Goal: Transaction & Acquisition: Purchase product/service

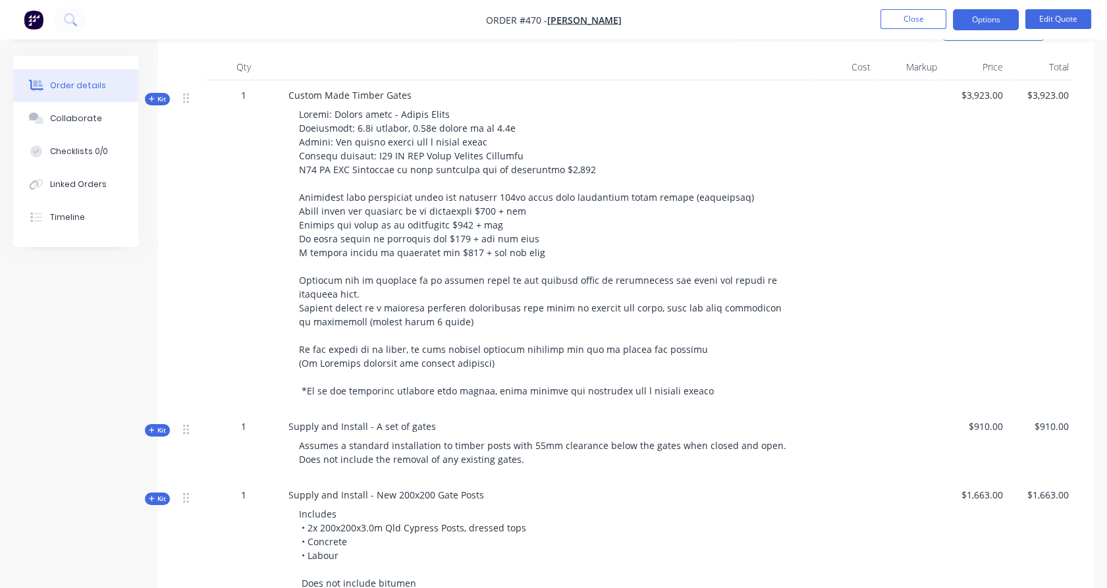
scroll to position [385, 0]
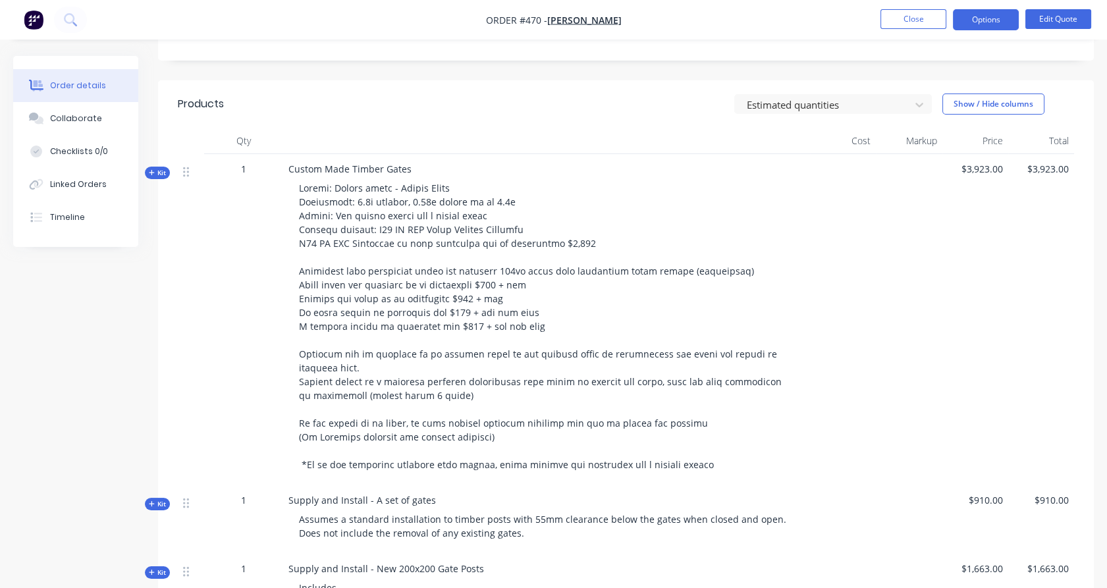
click at [364, 195] on span at bounding box center [541, 326] width 485 height 289
click at [1057, 22] on button "Edit Quote" at bounding box center [1058, 19] width 66 height 20
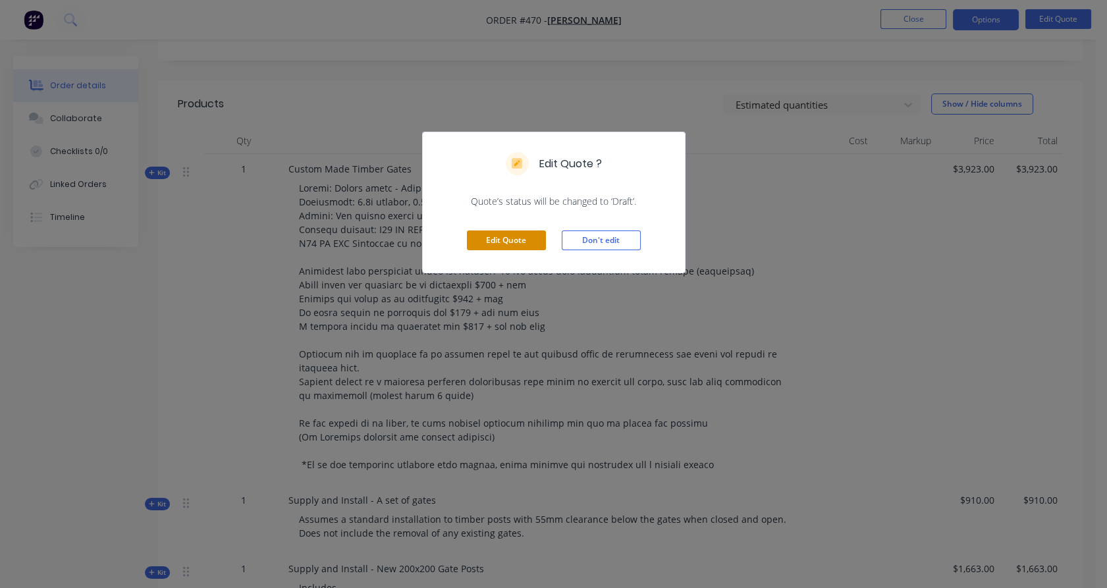
click at [509, 237] on button "Edit Quote" at bounding box center [506, 240] width 79 height 20
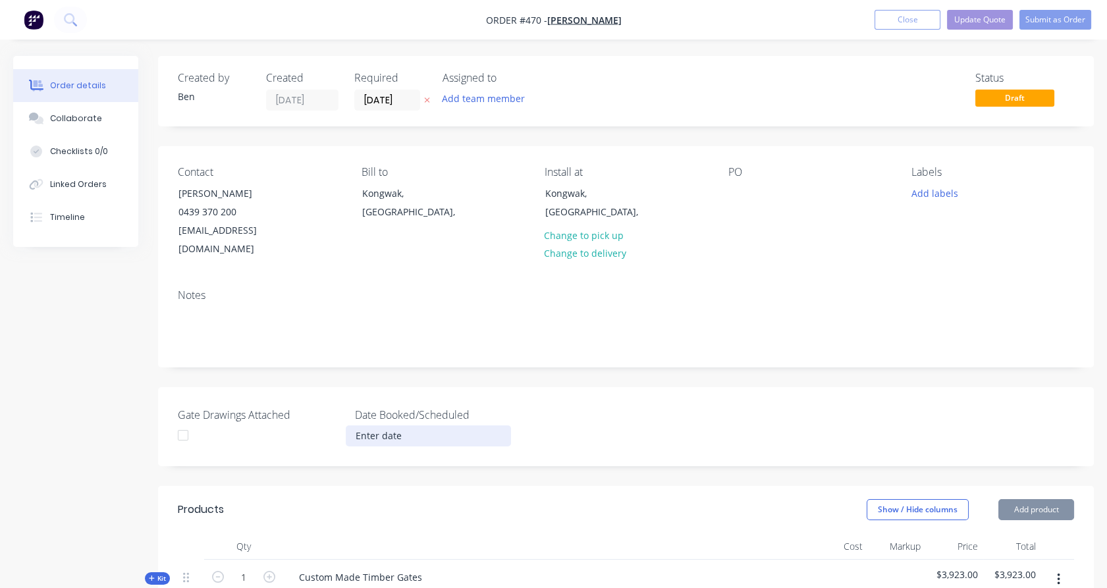
scroll to position [211, 0]
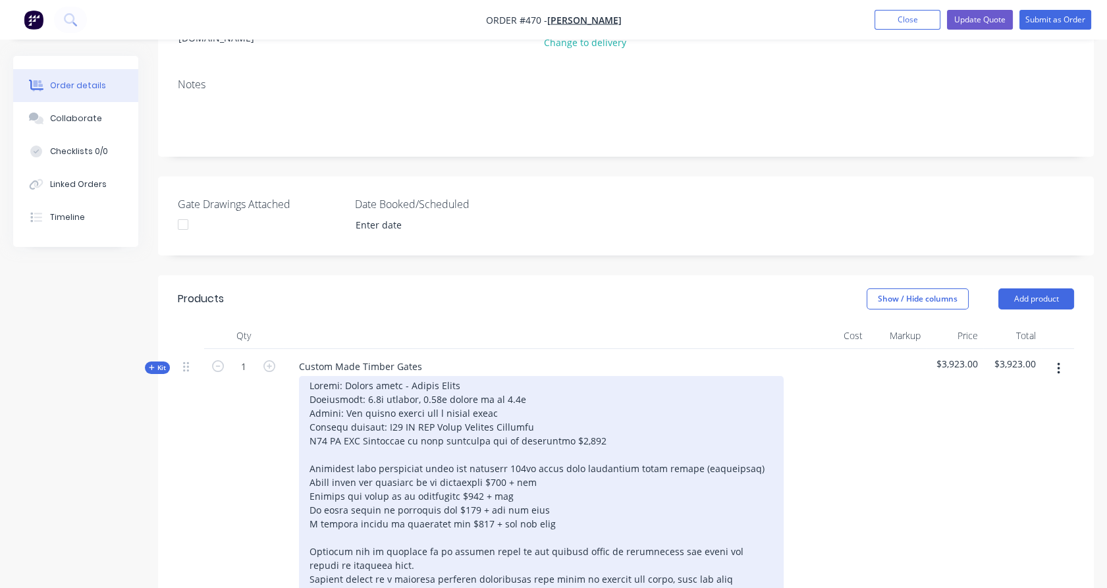
click at [376, 379] on div at bounding box center [541, 524] width 485 height 296
click at [442, 380] on div at bounding box center [541, 524] width 485 height 296
click at [526, 376] on div at bounding box center [541, 524] width 485 height 296
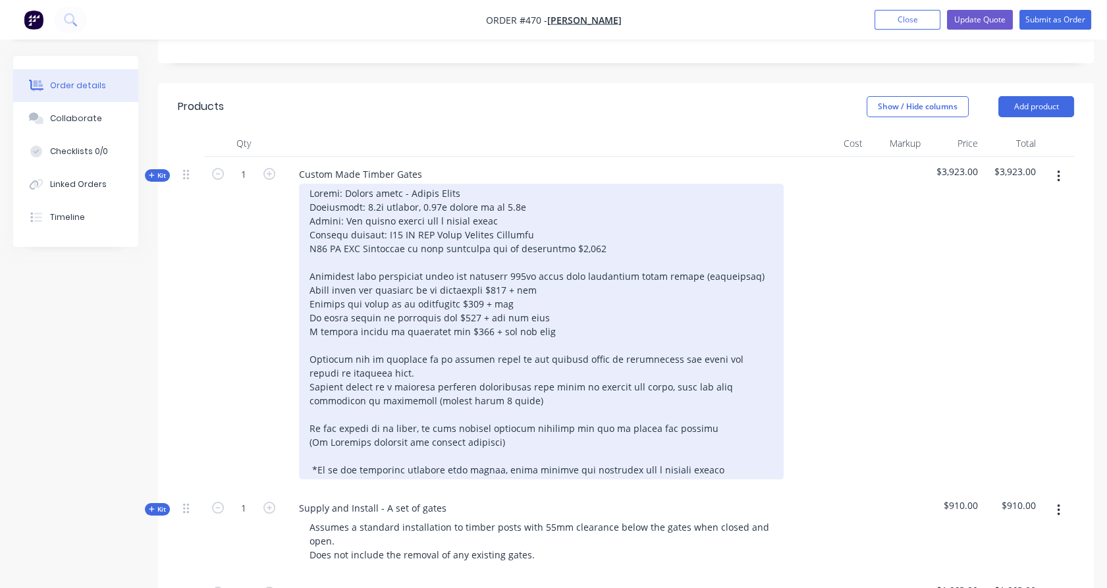
scroll to position [404, 0]
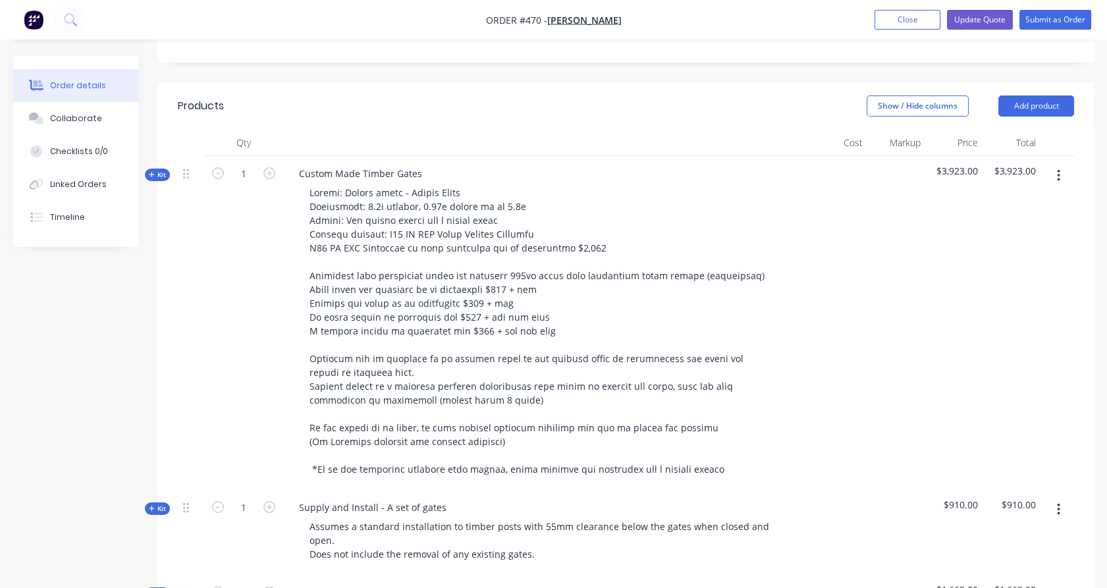
click at [152, 171] on icon "button" at bounding box center [152, 174] width 6 height 7
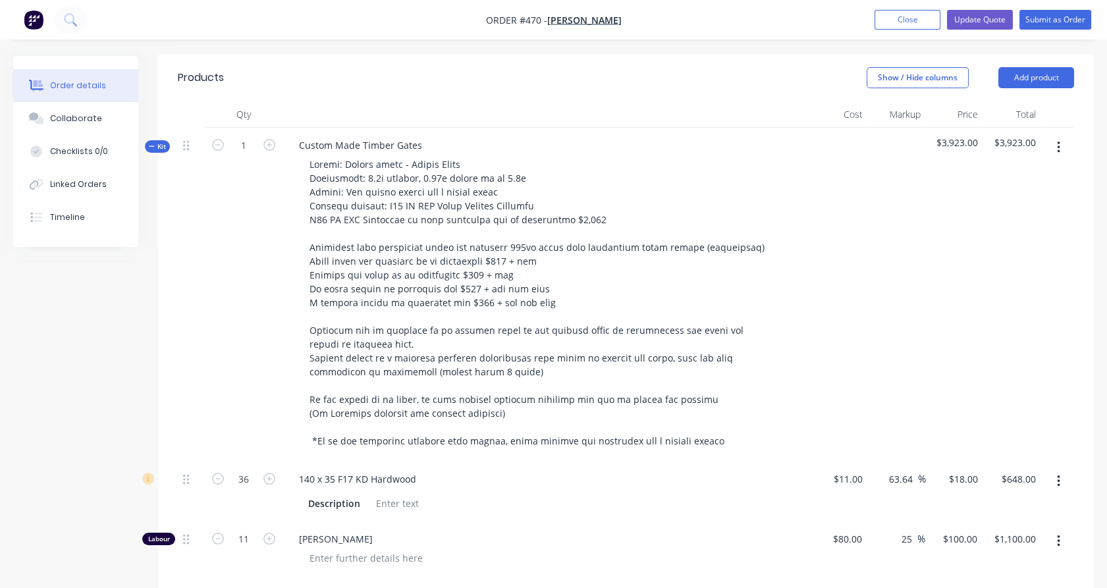
scroll to position [433, 0]
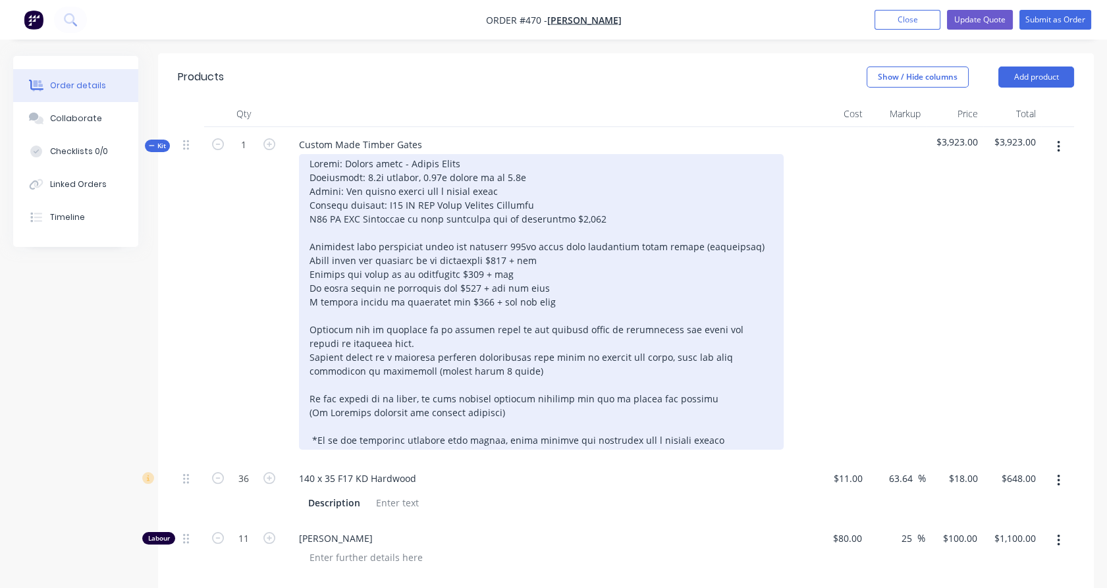
click at [421, 154] on div at bounding box center [541, 302] width 485 height 296
click at [479, 154] on div at bounding box center [541, 302] width 485 height 296
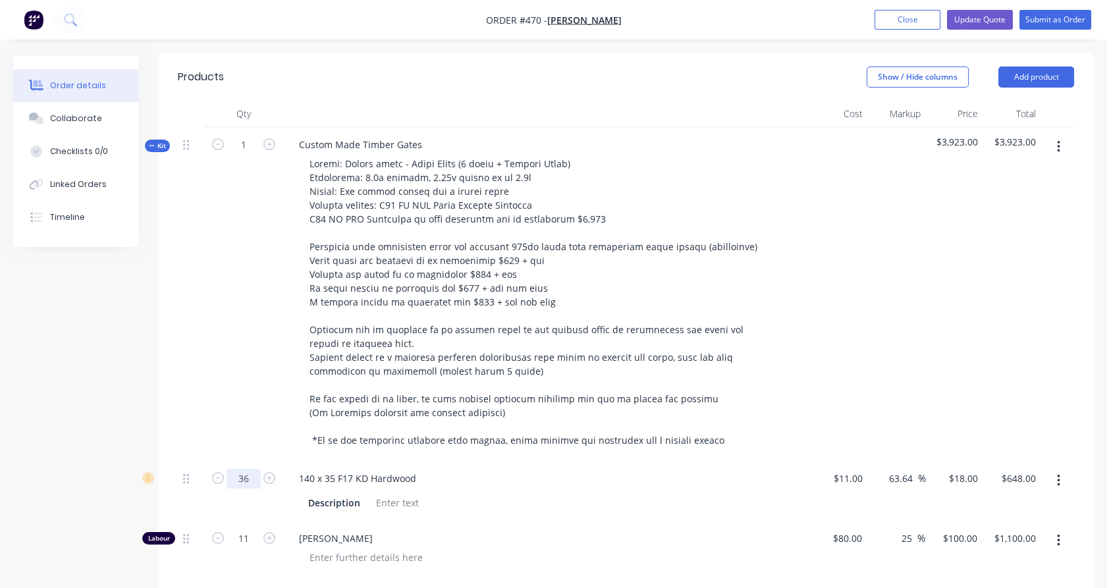
click at [252, 469] on input "36" at bounding box center [244, 479] width 34 height 20
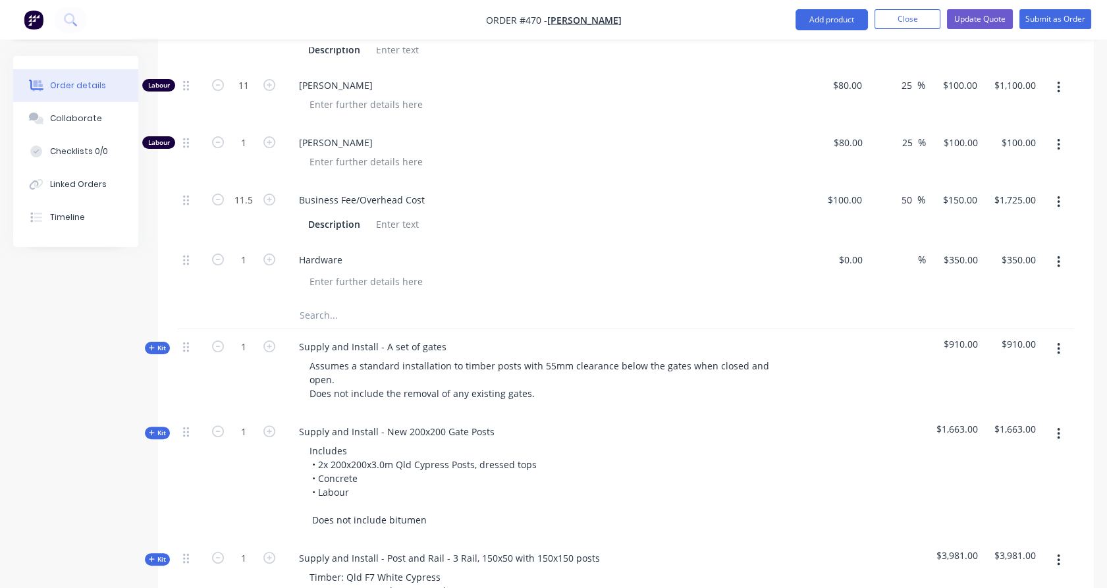
scroll to position [886, 0]
type input "39"
click at [321, 302] on input "text" at bounding box center [430, 315] width 263 height 26
type input "$702.00"
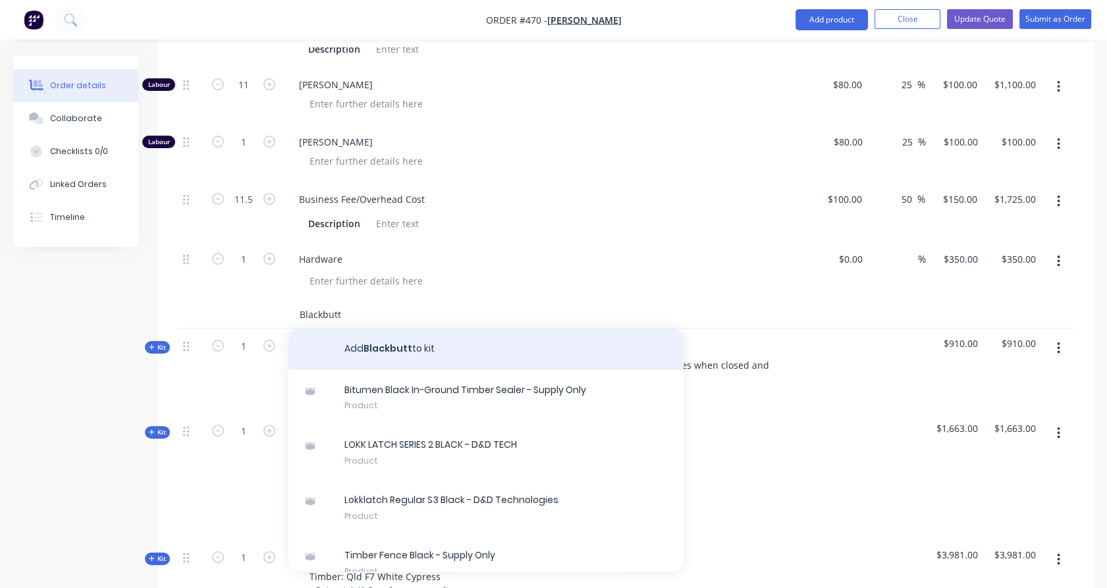
type input "Blackbutt"
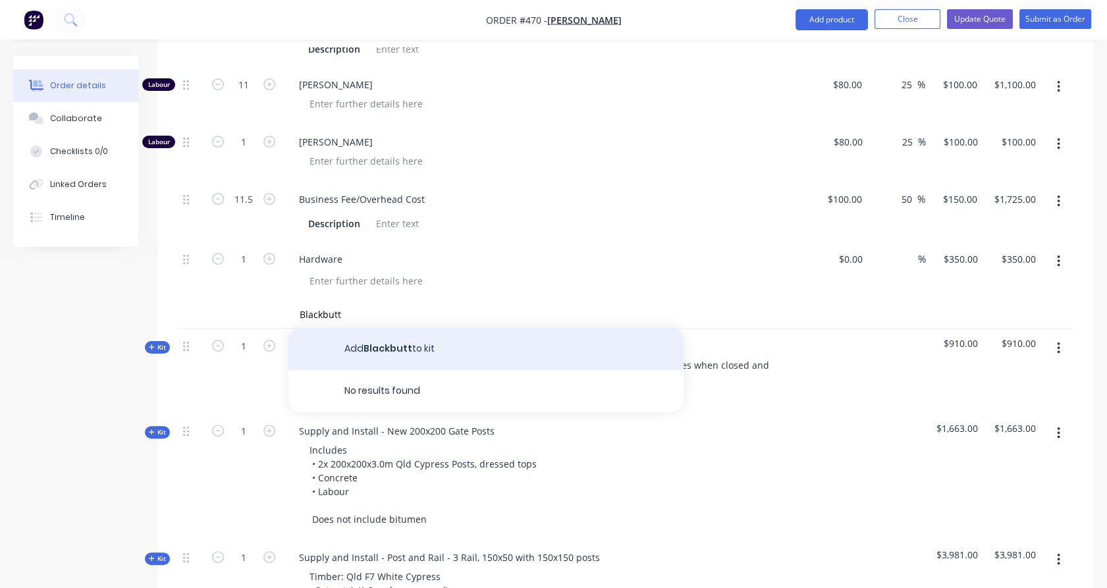
click at [486, 328] on button "Add Blackbutt to kit" at bounding box center [485, 349] width 395 height 42
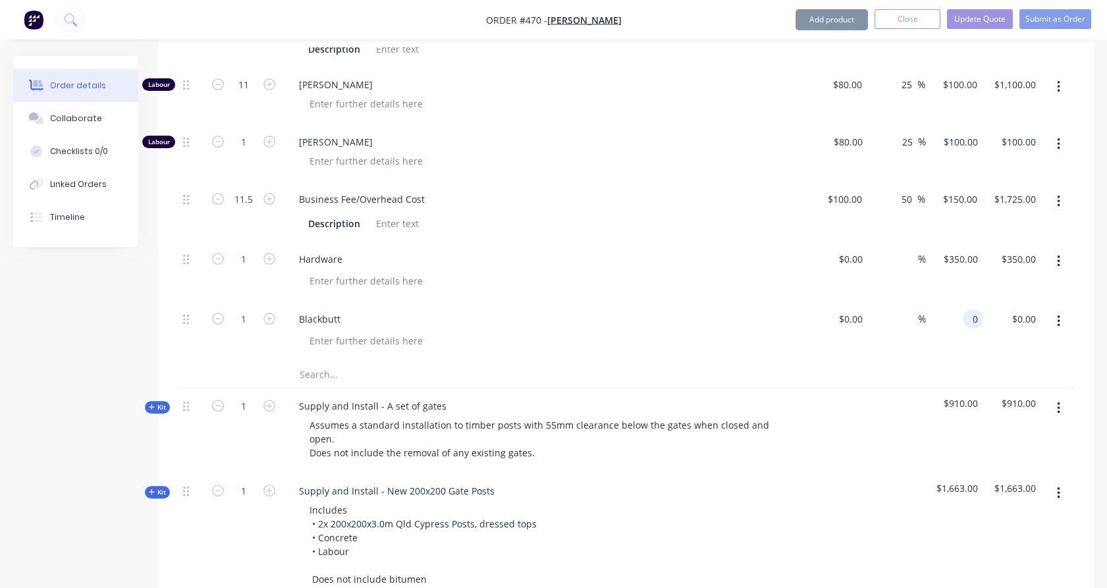
click at [976, 309] on input "0" at bounding box center [975, 318] width 15 height 19
click at [976, 340] on div "1098 1098" at bounding box center [955, 332] width 58 height 60
type input "$1,098.00"
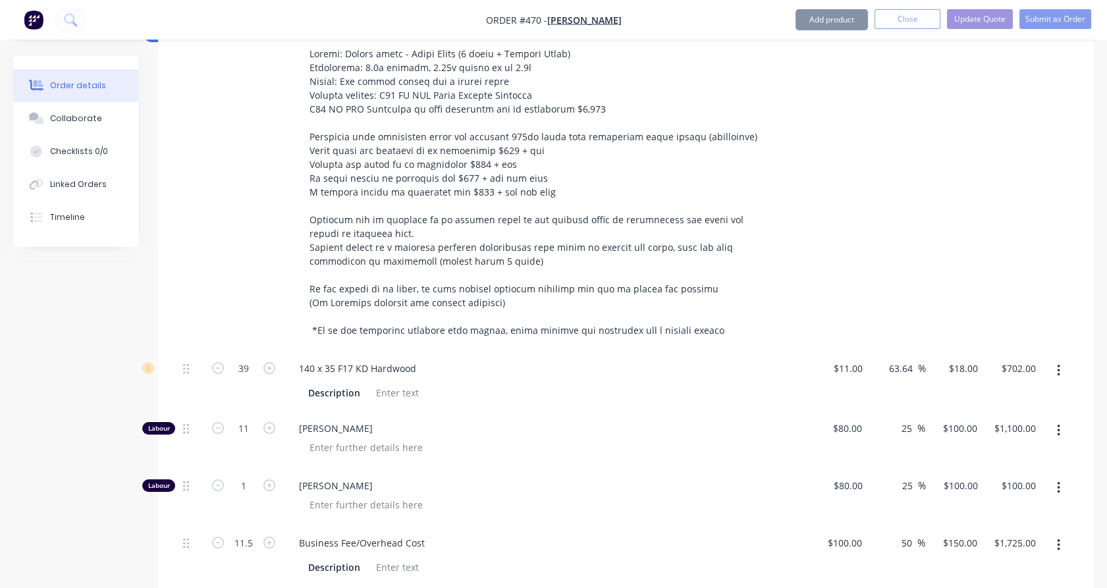
scroll to position [503, 0]
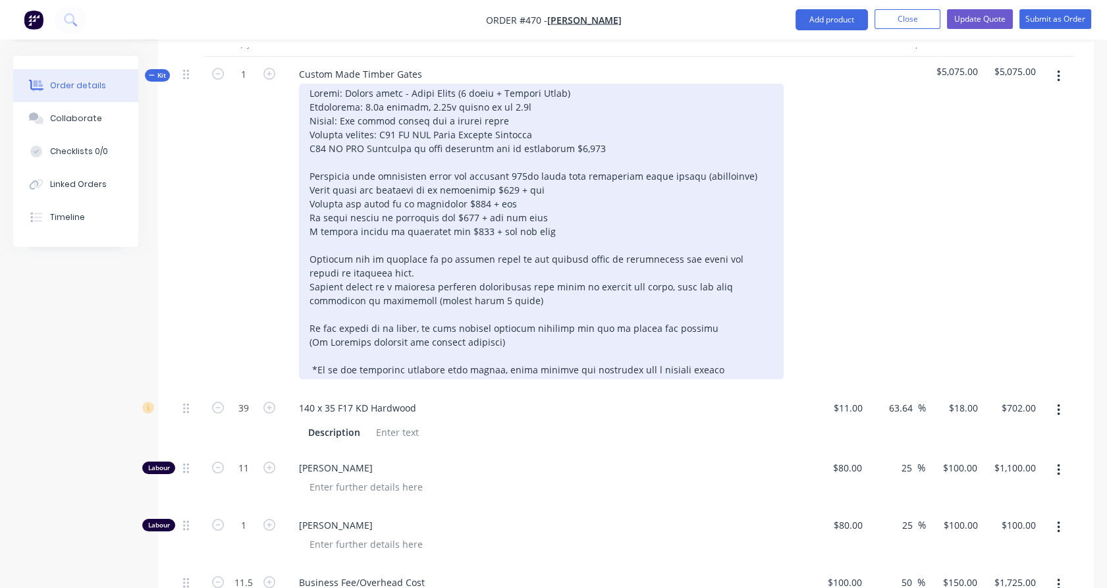
click at [316, 128] on div at bounding box center [541, 232] width 485 height 296
drag, startPoint x: 316, startPoint y: 129, endPoint x: 402, endPoint y: 127, distance: 85.6
click at [402, 127] on div at bounding box center [541, 232] width 485 height 296
copy div "F27 KD DAR Blackbutt"
click at [383, 113] on div at bounding box center [541, 232] width 485 height 296
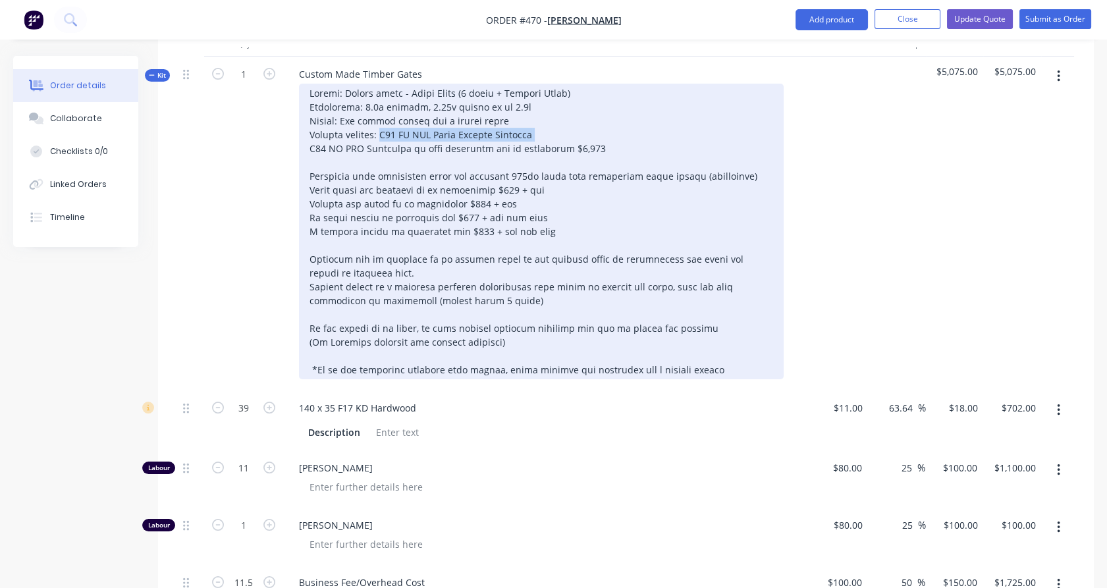
drag, startPoint x: 384, startPoint y: 113, endPoint x: 553, endPoint y: 114, distance: 169.2
click at [553, 114] on div at bounding box center [541, 232] width 485 height 296
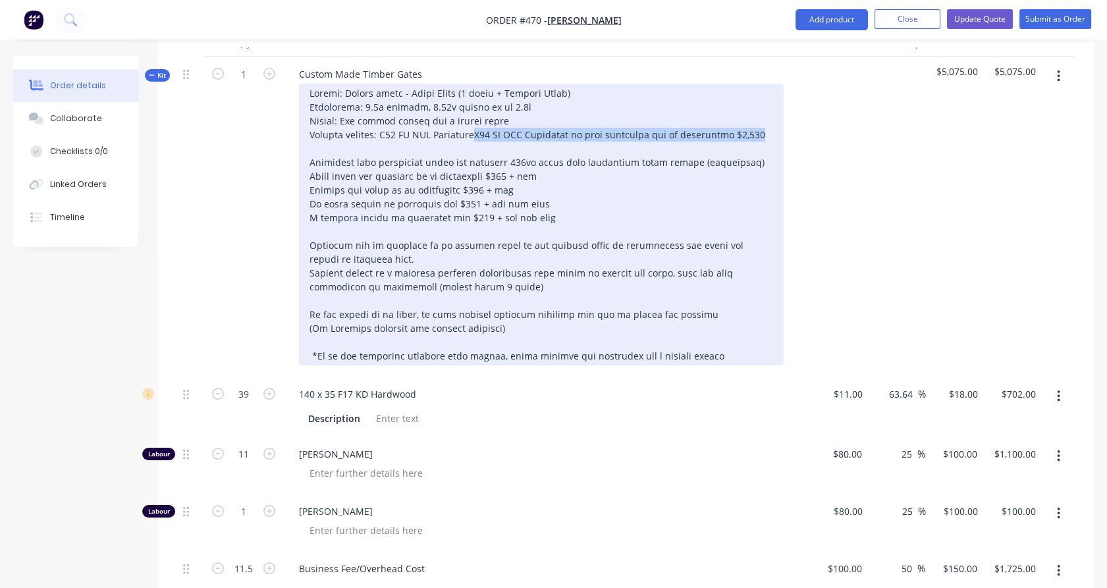
drag, startPoint x: 470, startPoint y: 115, endPoint x: 735, endPoint y: 117, distance: 265.4
click at [735, 117] on div at bounding box center [541, 225] width 485 height 282
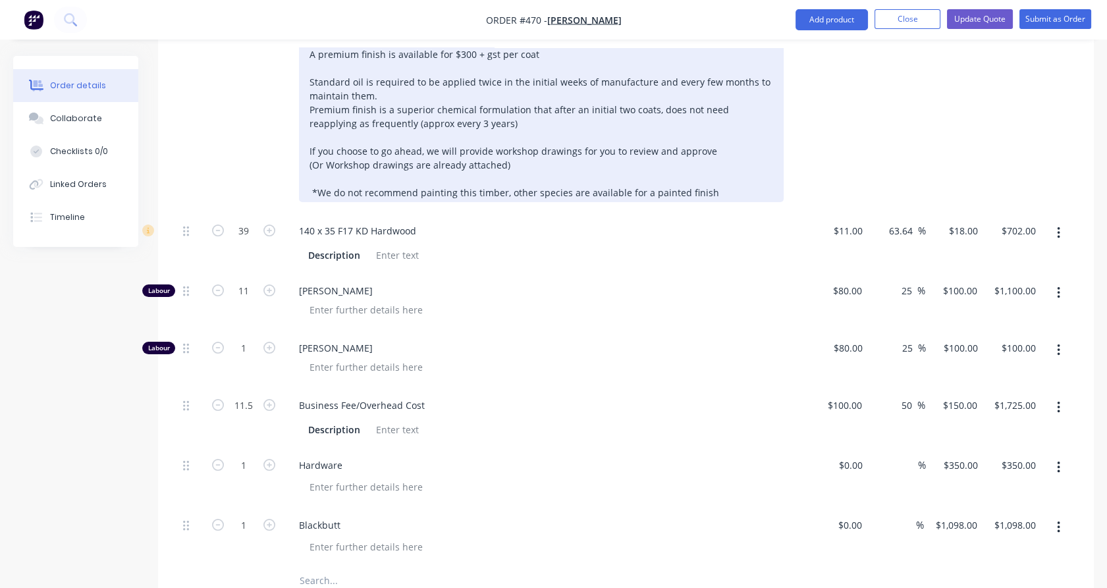
scroll to position [667, 0]
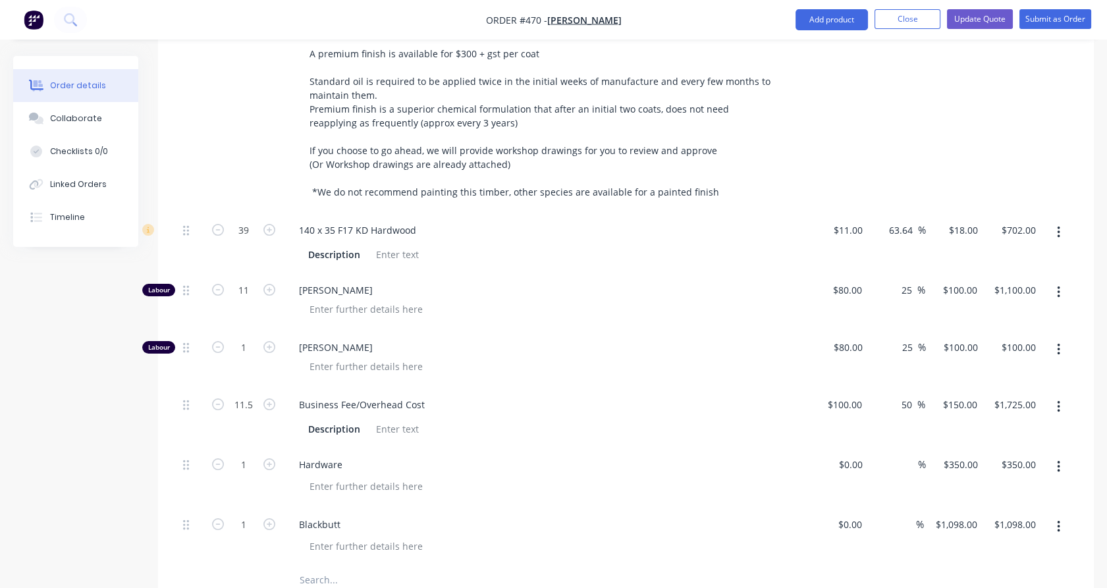
click at [238, 387] on div "11.5" at bounding box center [243, 417] width 79 height 60
click at [246, 395] on input "11.5" at bounding box center [244, 405] width 34 height 20
type input "12"
click at [209, 350] on div "1" at bounding box center [243, 358] width 79 height 57
type input "$1,800.00"
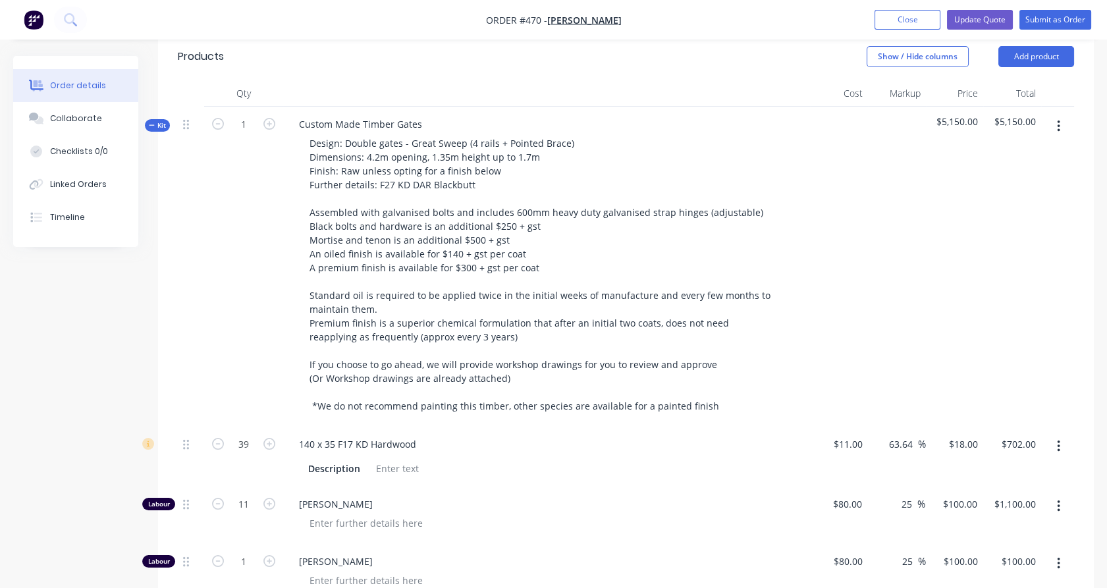
scroll to position [451, 0]
click at [156, 122] on span "Kit" at bounding box center [157, 127] width 17 height 10
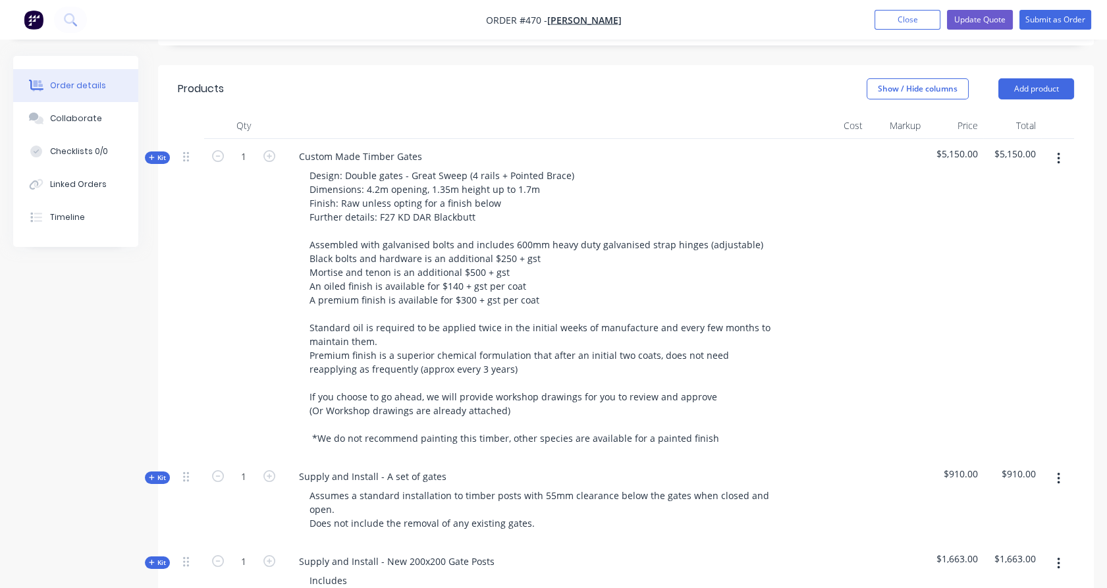
scroll to position [420, 0]
click at [161, 153] on span "Kit" at bounding box center [157, 158] width 17 height 10
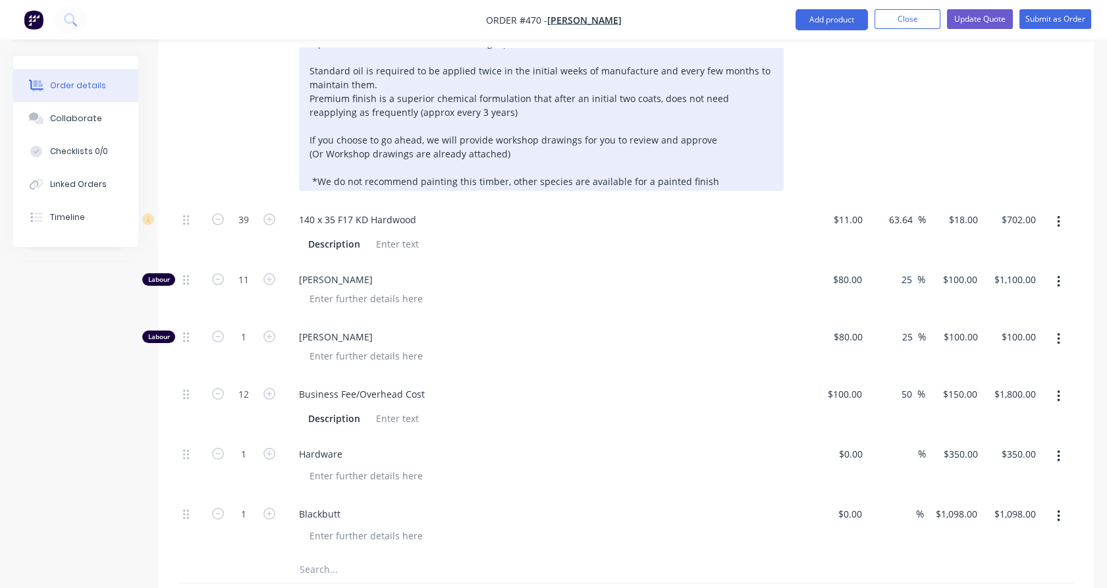
scroll to position [678, 0]
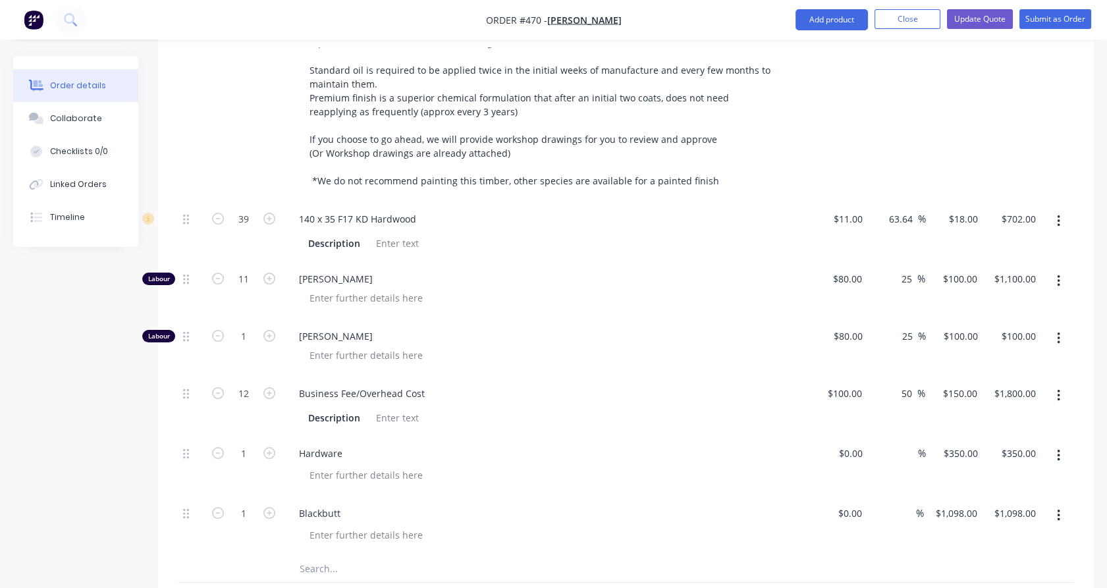
click at [321, 556] on input "text" at bounding box center [430, 569] width 263 height 26
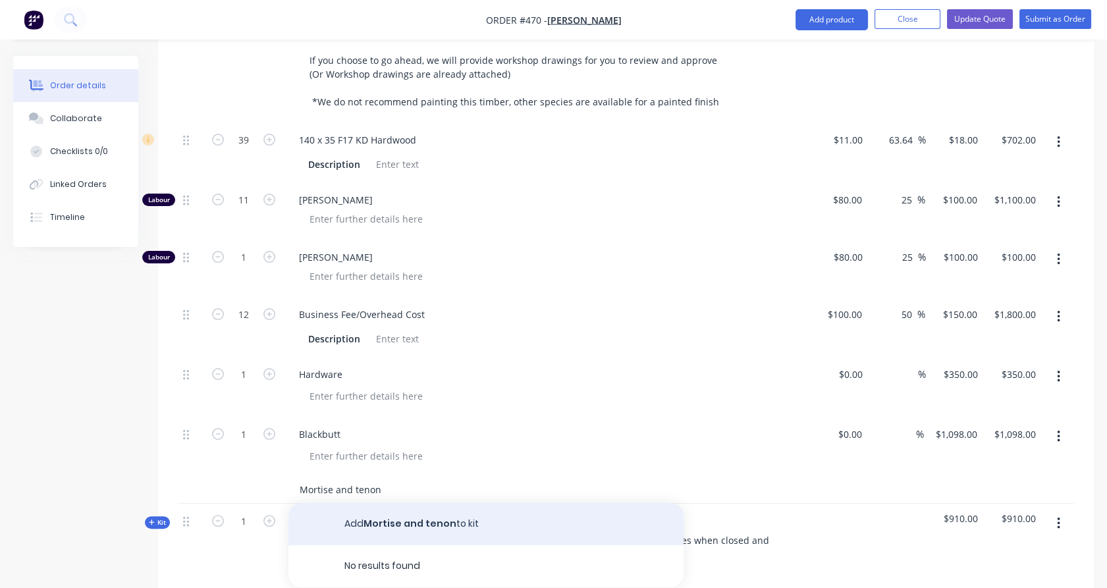
type input "Mortise and tenon"
click at [385, 511] on button "Add Mortise and tenon to kit" at bounding box center [485, 524] width 395 height 42
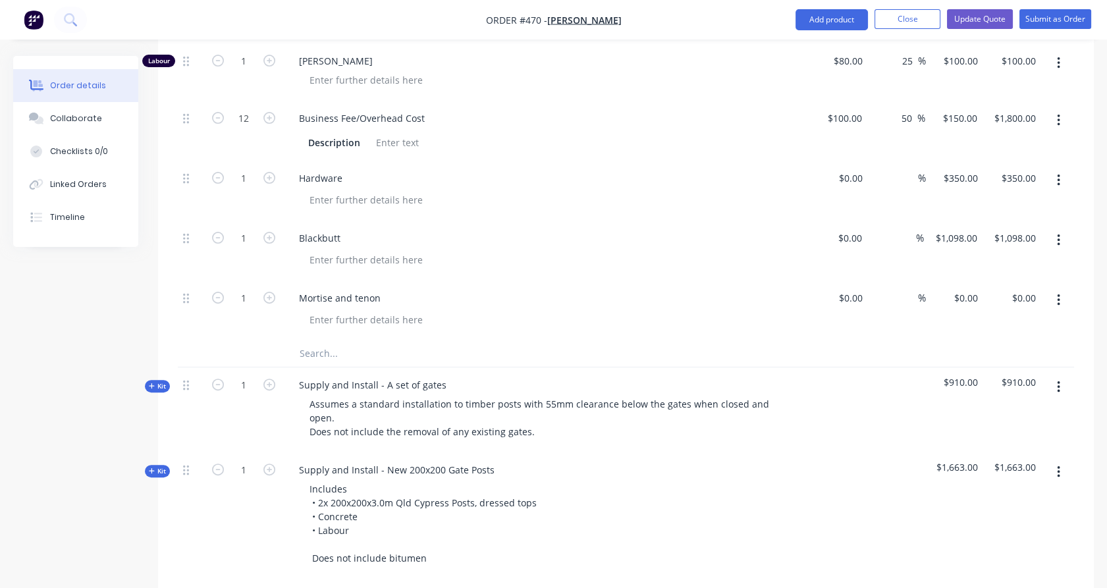
scroll to position [954, 0]
click at [963, 288] on div "0 0" at bounding box center [973, 297] width 20 height 19
type input "$500.00"
click at [947, 254] on div "$1,098.00 $1,098.00" at bounding box center [953, 250] width 59 height 60
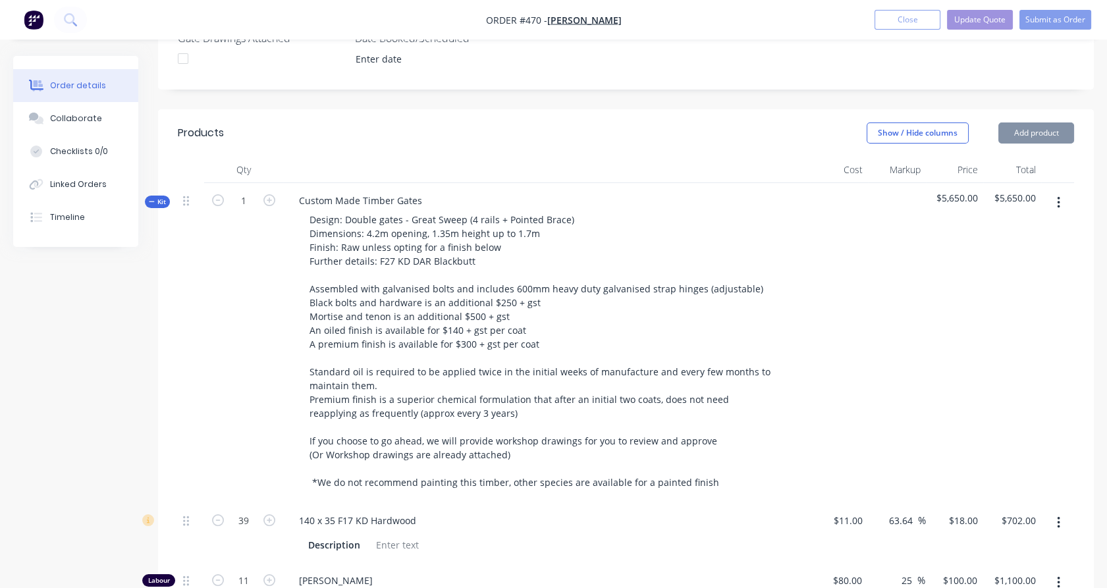
scroll to position [376, 0]
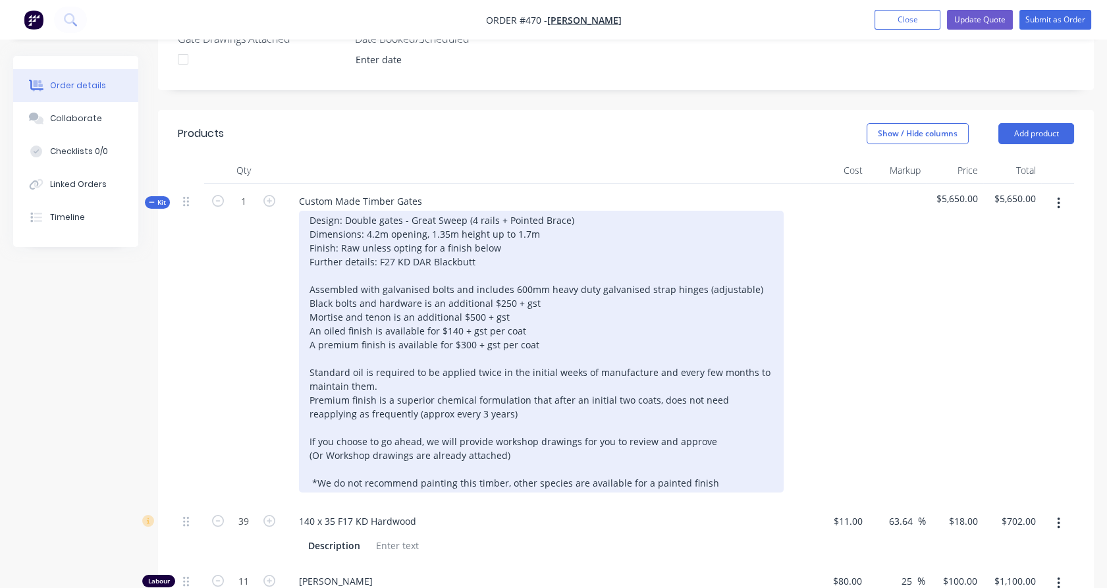
click at [377, 268] on div "Design: Double gates - Great Sweep (4 rails + Pointed Brace) Dimensions: 4.2m o…" at bounding box center [541, 352] width 485 height 282
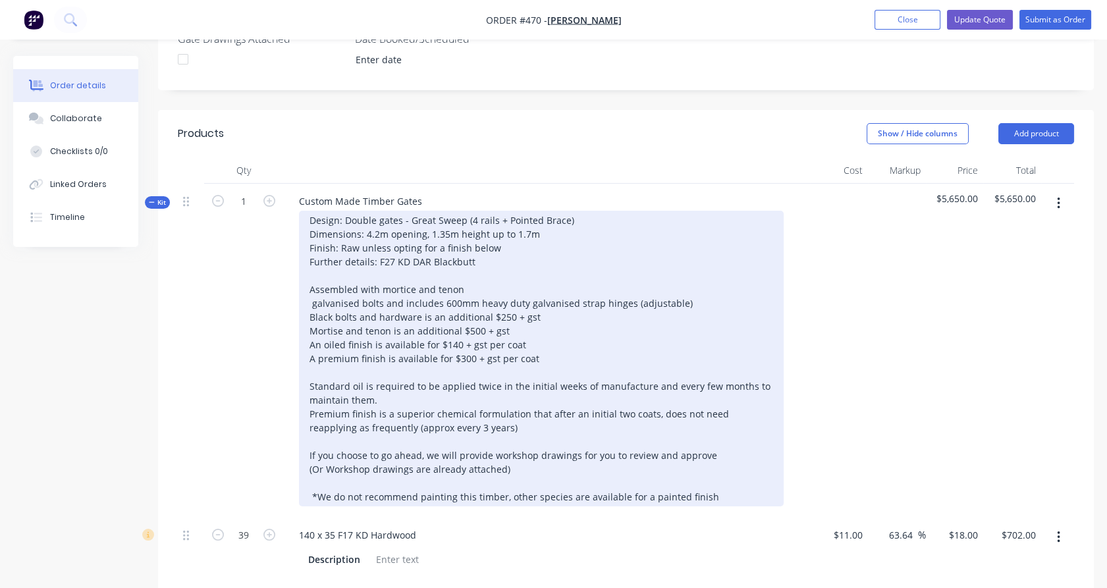
click at [464, 271] on div "Design: Double gates - Great Sweep (4 rails + Pointed Brace) Dimensions: 4.2m o…" at bounding box center [541, 359] width 485 height 296
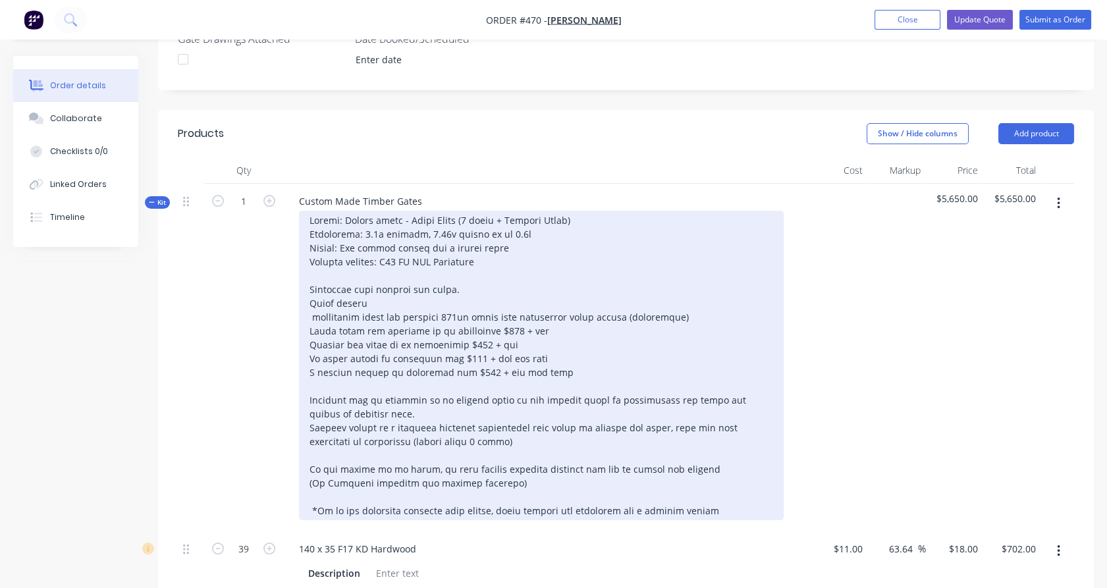
click at [374, 281] on div at bounding box center [541, 365] width 485 height 309
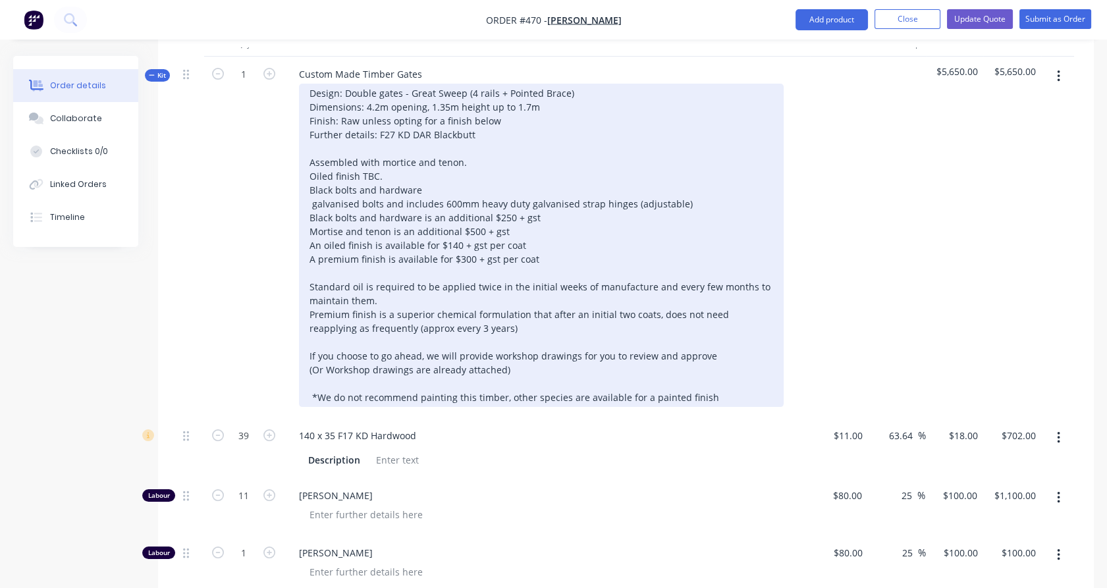
scroll to position [504, 0]
drag, startPoint x: 539, startPoint y: 239, endPoint x: 300, endPoint y: 243, distance: 239.0
click at [300, 243] on div "Design: Double gates - Great Sweep (4 rails + Pointed Brace) Dimensions: 4.2m o…" at bounding box center [541, 244] width 485 height 323
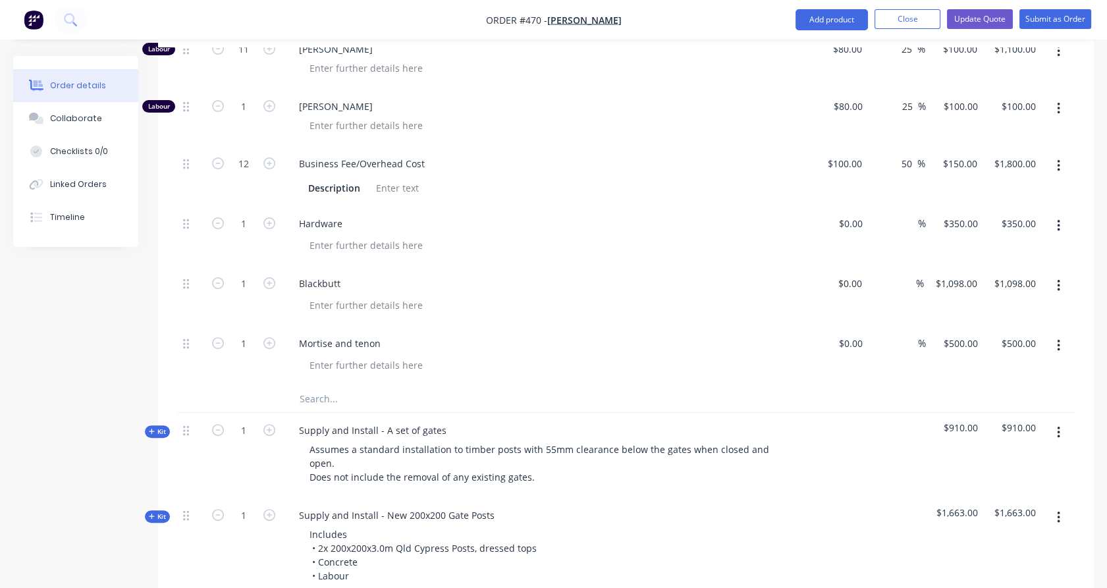
scroll to position [934, 0]
click at [321, 387] on input "text" at bounding box center [430, 400] width 263 height 26
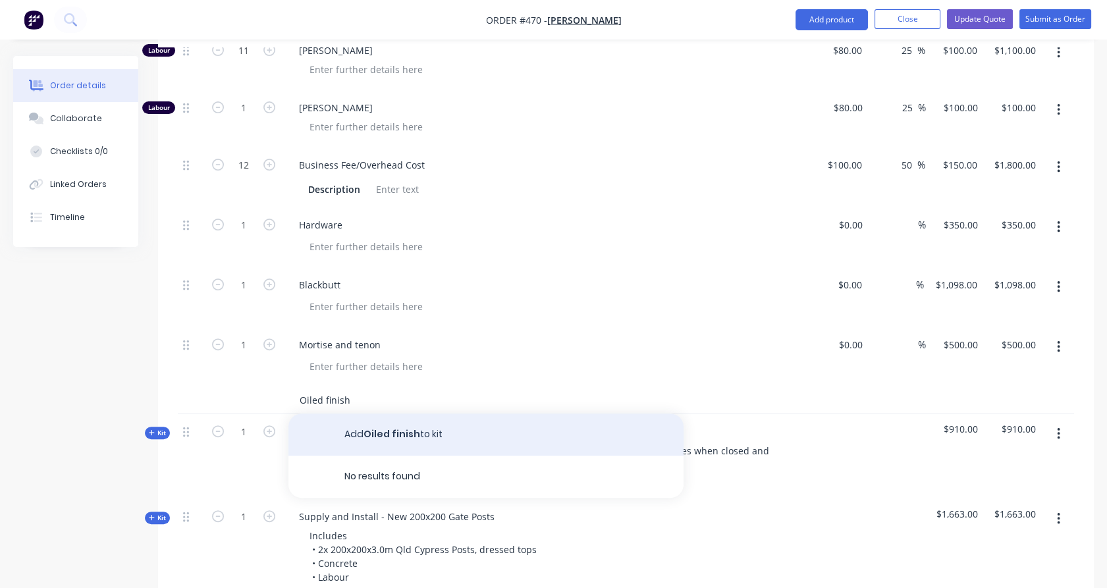
type input "Oiled finish"
click at [406, 414] on button "Add Oiled finish to kit" at bounding box center [485, 435] width 395 height 42
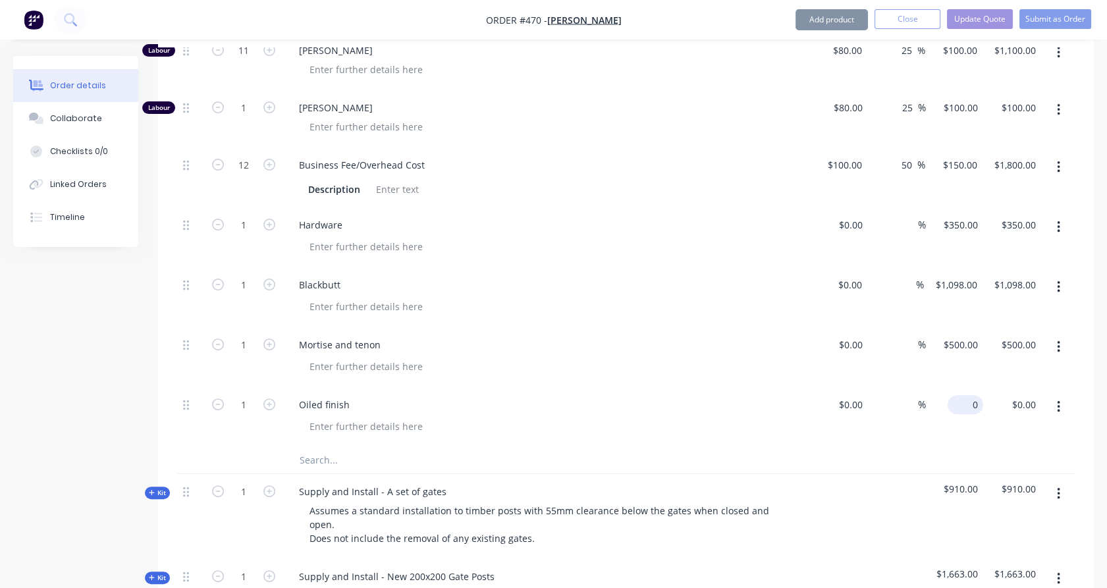
click at [961, 387] on div "0 $0.00" at bounding box center [955, 417] width 58 height 60
click at [899, 345] on div "%" at bounding box center [897, 357] width 58 height 60
type input "$280.00"
click at [328, 447] on input "text" at bounding box center [430, 460] width 263 height 26
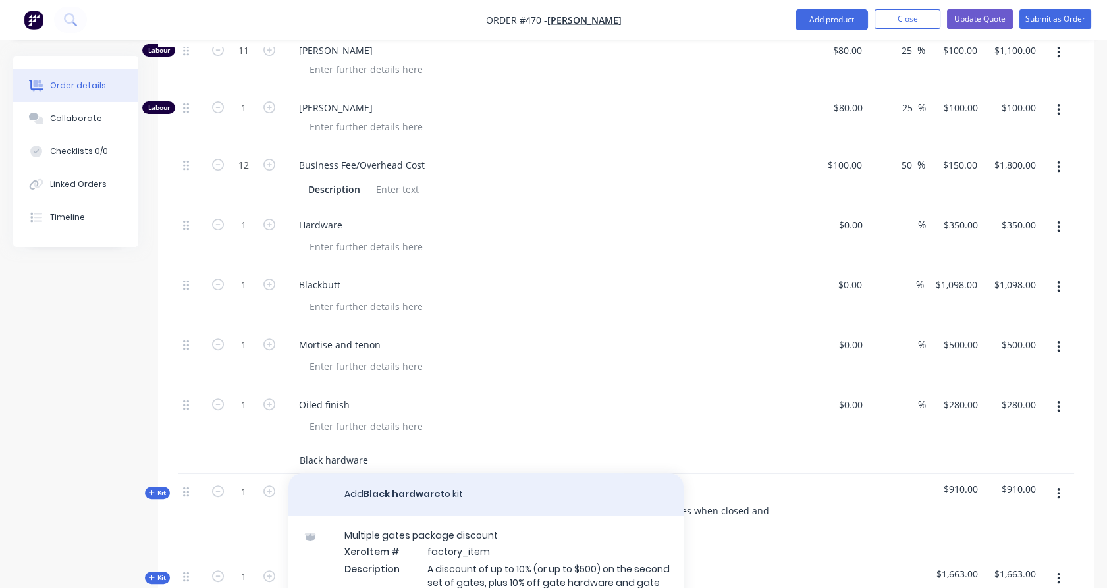
type input "Black hardware"
click at [400, 477] on button "Add Black hardware to kit" at bounding box center [485, 494] width 395 height 42
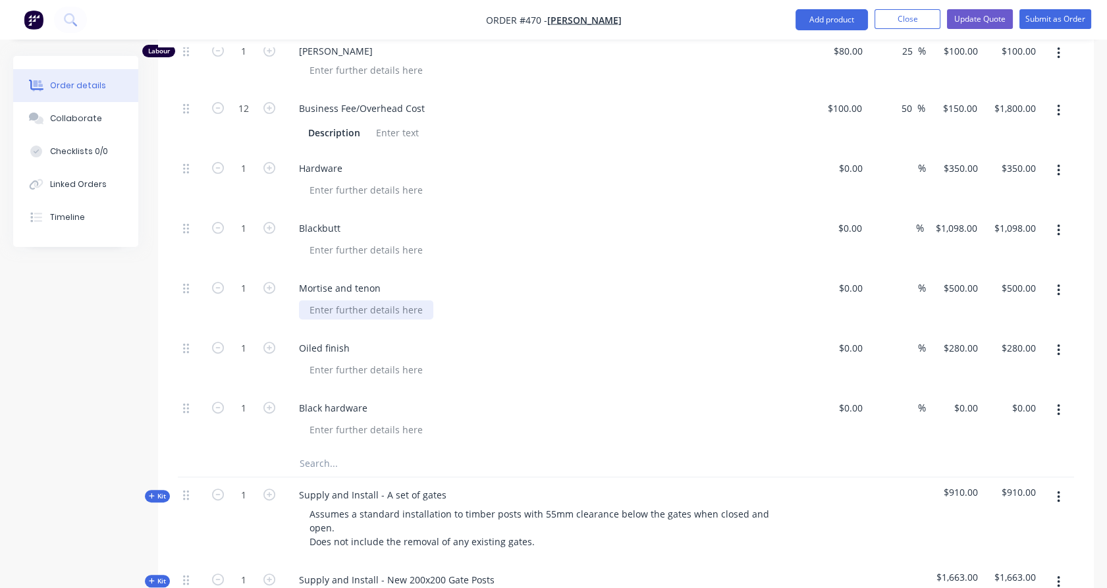
scroll to position [990, 0]
click at [972, 399] on input "0" at bounding box center [968, 408] width 30 height 19
click at [969, 451] on div at bounding box center [626, 464] width 896 height 27
type input "$250.00"
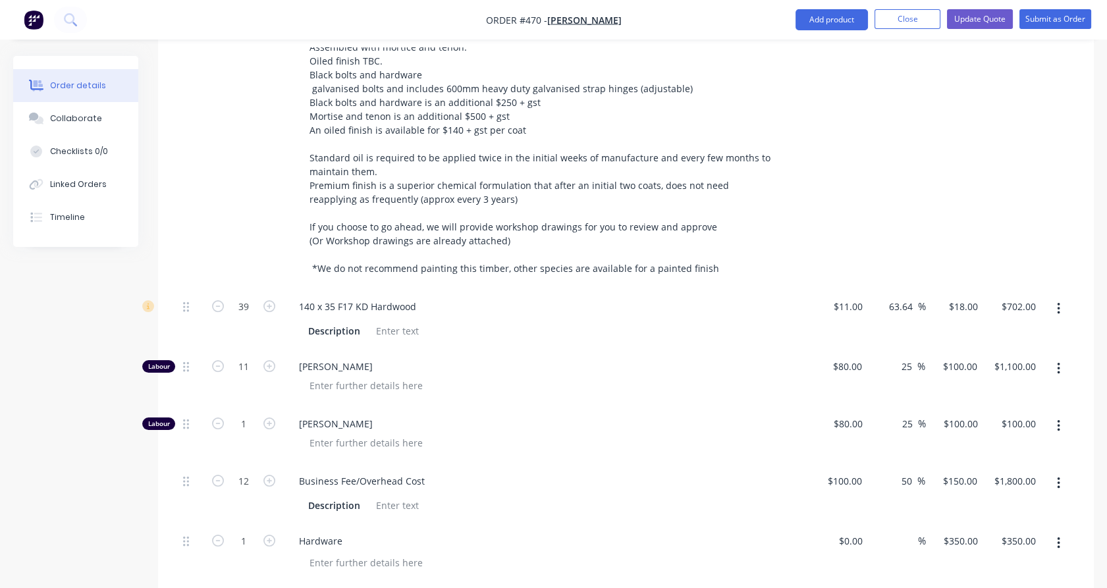
scroll to position [618, 0]
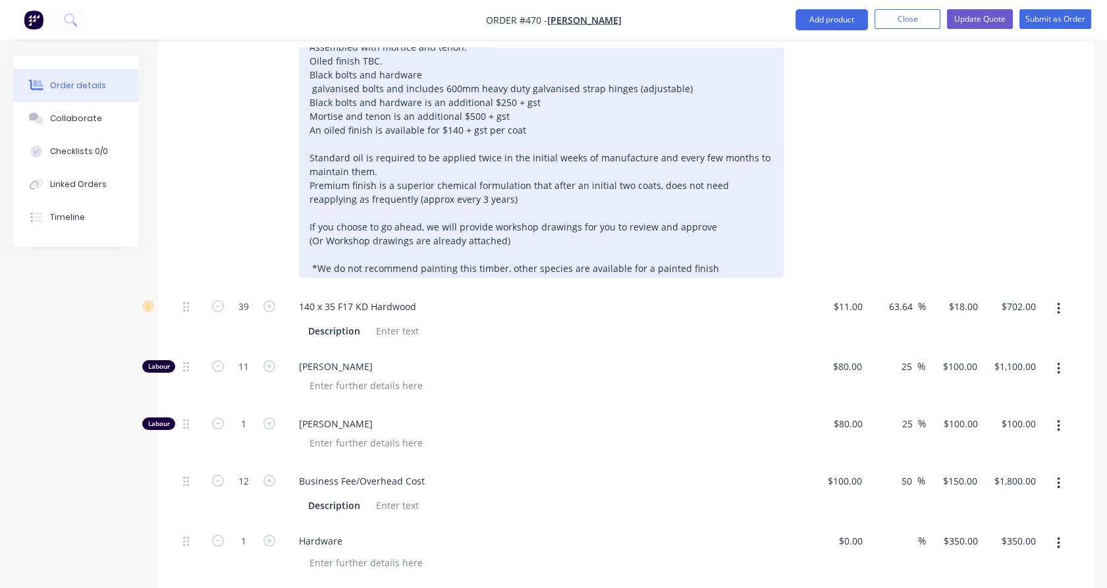
click at [483, 223] on div "Design: Double gates - Great Sweep (4 rails + Pointed Brace) Dimensions: 4.2m o…" at bounding box center [541, 122] width 485 height 309
click at [553, 227] on div "Design: Double gates - Great Sweep (4 rails + Pointed Brace) Dimensions: 4.2m o…" at bounding box center [541, 122] width 485 height 309
drag, startPoint x: 531, startPoint y: 223, endPoint x: 300, endPoint y: 227, distance: 231.8
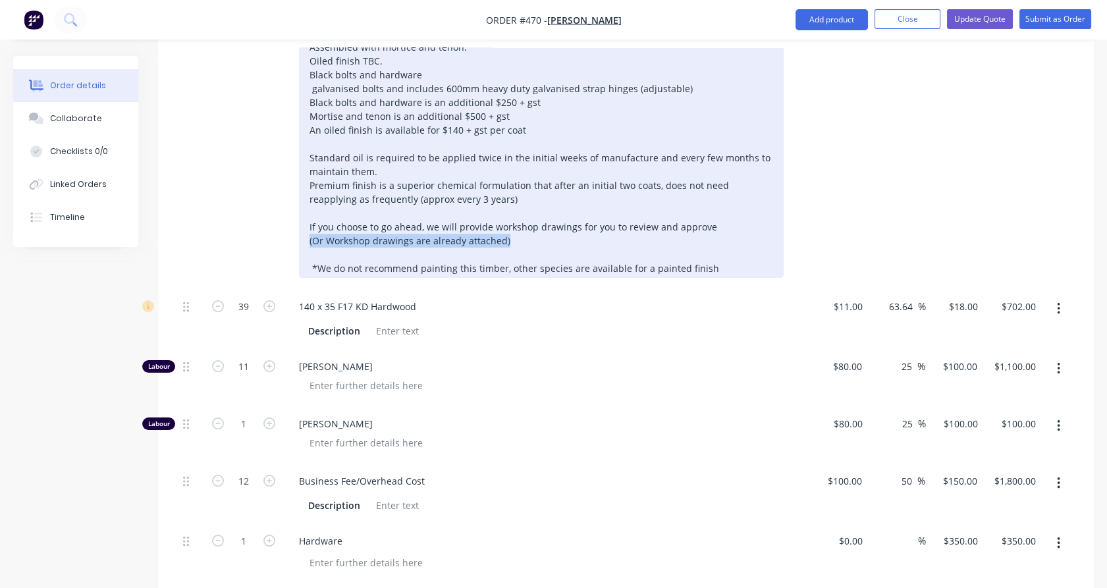
click at [300, 227] on div "Design: Double gates - Great Sweep (4 rails + Pointed Brace) Dimensions: 4.2m o…" at bounding box center [541, 122] width 485 height 309
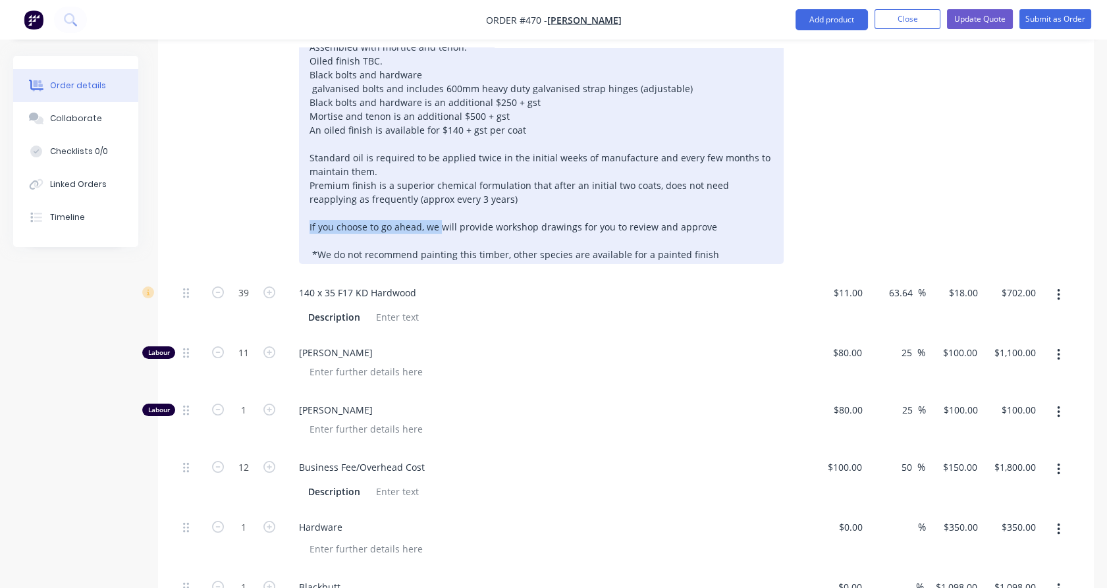
drag, startPoint x: 440, startPoint y: 208, endPoint x: 306, endPoint y: 210, distance: 135.0
click at [306, 210] on div "Design: Double gates - Great Sweep (4 rails + Pointed Brace) Dimensions: 4.2m o…" at bounding box center [541, 116] width 485 height 296
click at [479, 179] on div "Design: Double gates - Great Sweep (4 rails + Pointed Brace) Dimensions: 4.2m o…" at bounding box center [541, 116] width 485 height 296
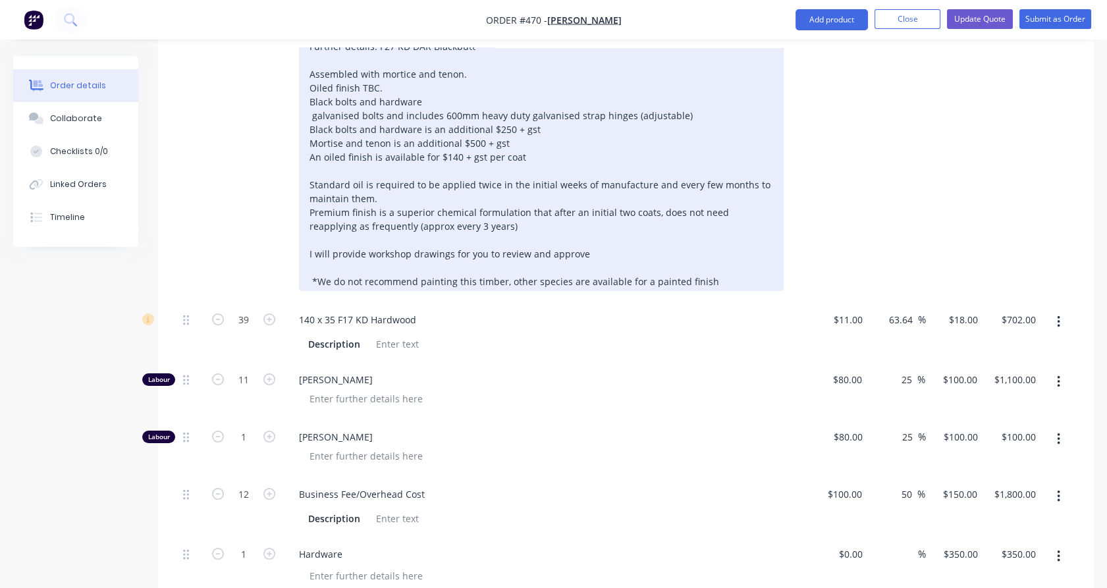
scroll to position [586, 0]
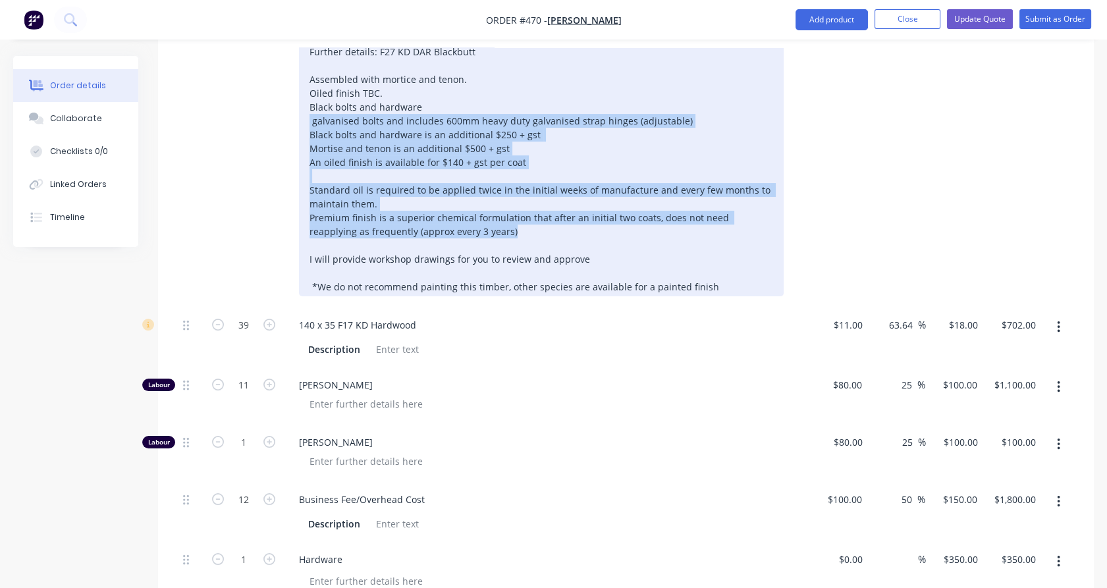
drag, startPoint x: 474, startPoint y: 216, endPoint x: 306, endPoint y: 101, distance: 204.2
click at [306, 101] on div "Design: Double gates - Great Sweep (4 rails + Pointed Brace) Dimensions: 4.2m o…" at bounding box center [541, 149] width 485 height 296
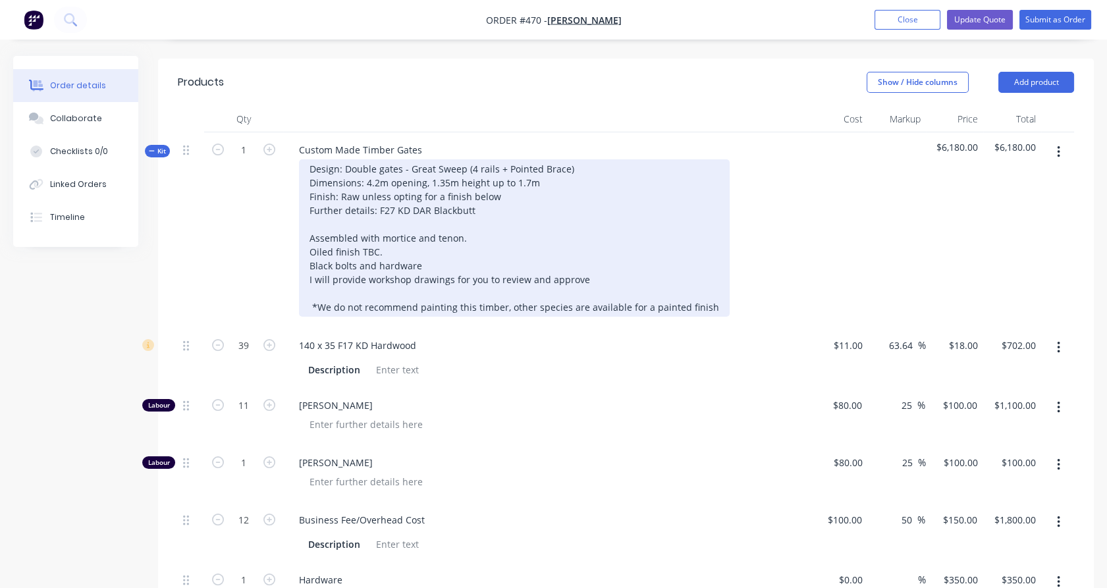
scroll to position [425, 0]
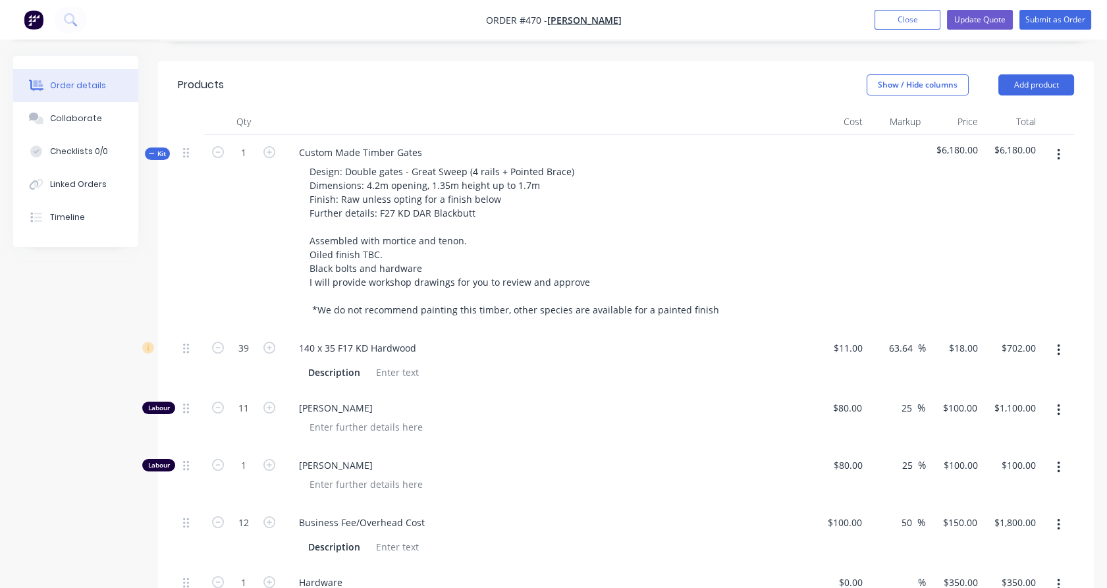
click at [271, 196] on div "1" at bounding box center [243, 233] width 79 height 196
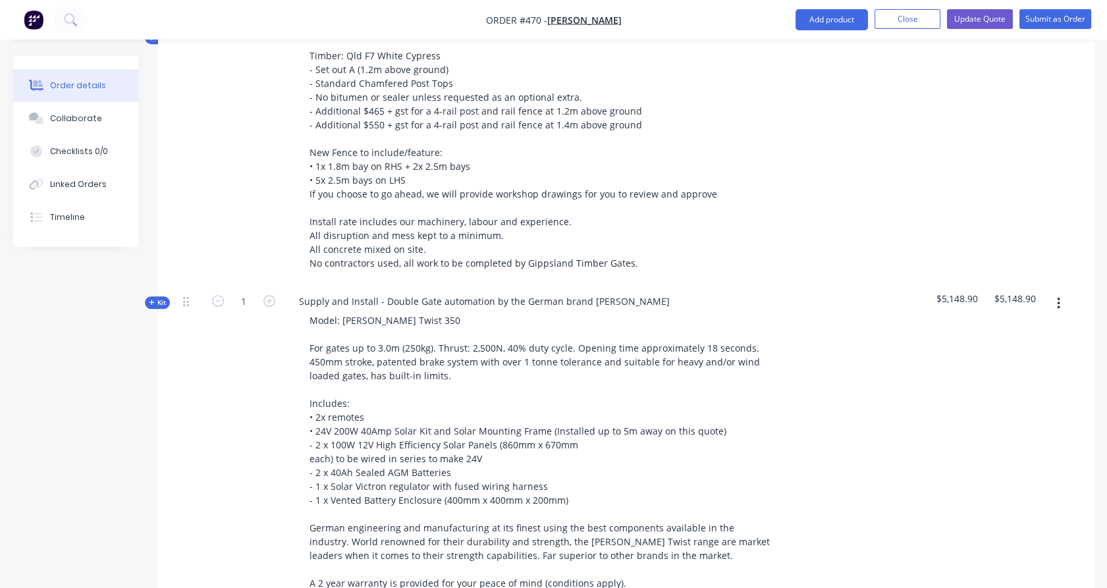
scroll to position [1522, 0]
